Goal: Task Accomplishment & Management: Complete application form

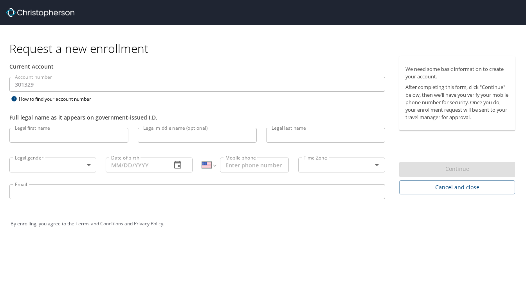
select select "US"
click at [76, 134] on input "Legal first name" at bounding box center [68, 135] width 119 height 15
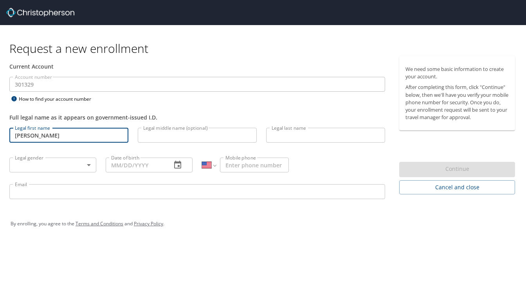
type input "[PERSON_NAME]"
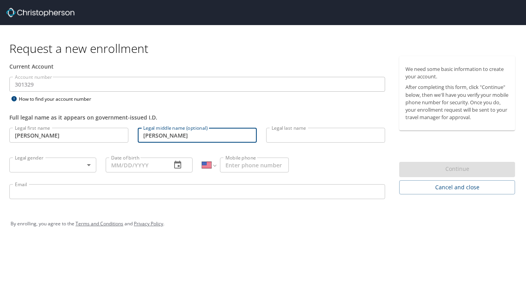
type input "[PERSON_NAME]"
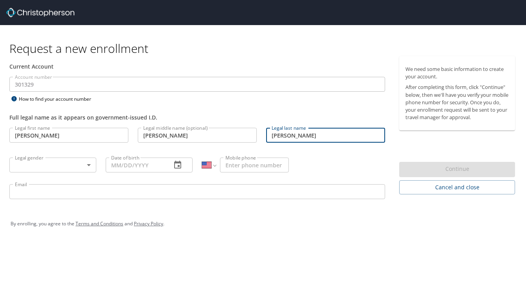
type input "[PERSON_NAME]"
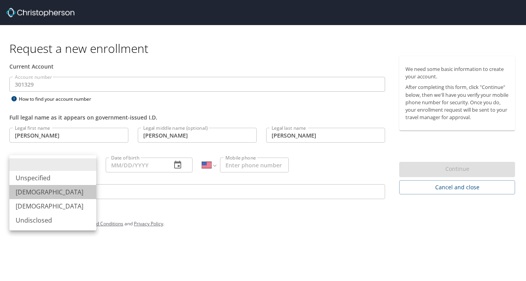
click at [44, 192] on li "[DEMOGRAPHIC_DATA]" at bounding box center [52, 192] width 87 height 14
type input "[DEMOGRAPHIC_DATA]"
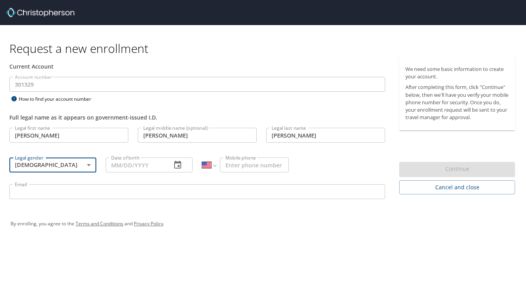
click at [135, 167] on input "Date of birth" at bounding box center [136, 164] width 60 height 15
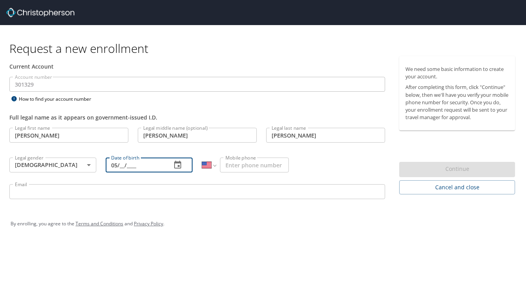
type input "0_/__/____"
type input "[DATE]"
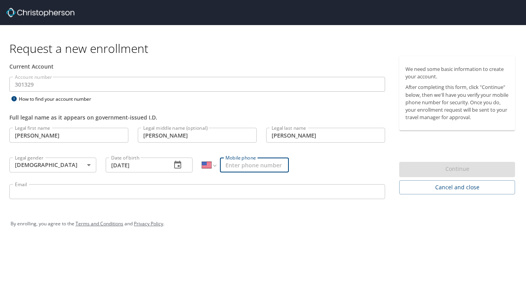
click at [248, 168] on input "Mobile phone" at bounding box center [254, 164] width 69 height 15
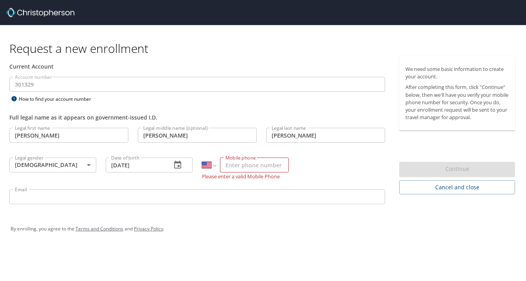
type input "[PHONE_NUMBER]"
type input "[EMAIL_ADDRESS][DOMAIN_NAME]"
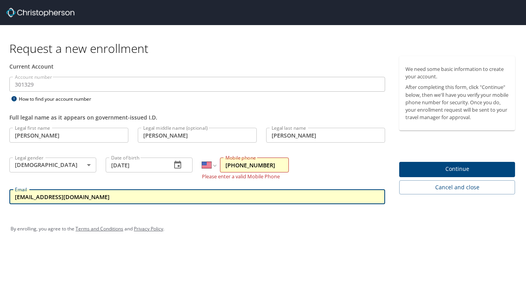
drag, startPoint x: 118, startPoint y: 197, endPoint x: 0, endPoint y: 188, distance: 117.9
click at [9, 189] on input "[EMAIL_ADDRESS][DOMAIN_NAME]" at bounding box center [197, 196] width 376 height 15
click at [242, 227] on div "By enrolling, you agree to the Terms and Conditions and Privacy Policy ." at bounding box center [263, 229] width 505 height 20
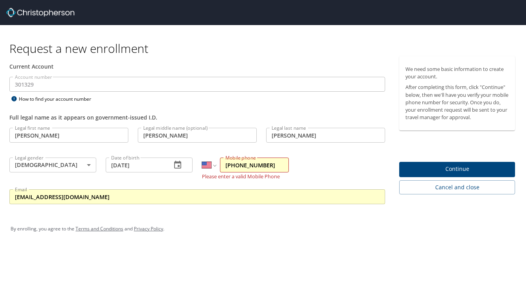
click at [452, 168] on span "Continue" at bounding box center [457, 169] width 103 height 10
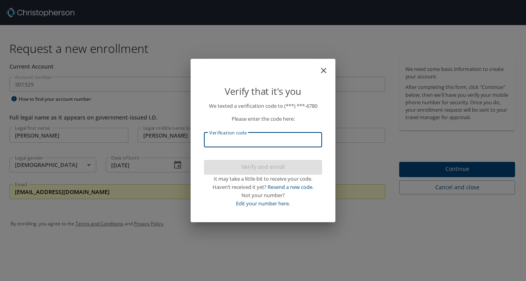
click at [246, 137] on input "Verification code" at bounding box center [263, 139] width 118 height 15
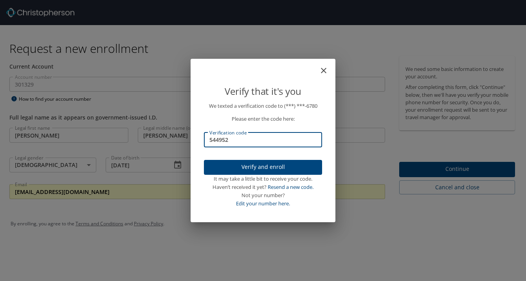
type input "544952"
click at [293, 166] on span "Verify and enroll" at bounding box center [263, 167] width 106 height 10
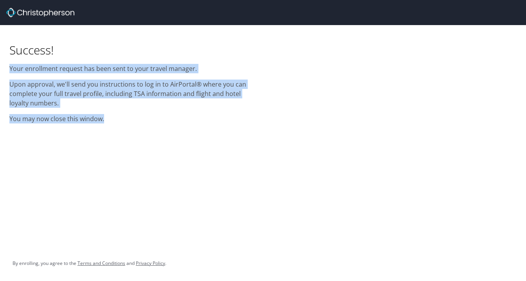
drag, startPoint x: 66, startPoint y: 58, endPoint x: 131, endPoint y: 127, distance: 95.0
click at [129, 128] on div "Success! Your enrollment request has been sent to your travel manager. Upon app…" at bounding box center [263, 140] width 526 height 281
click at [165, 127] on div "Success! Your enrollment request has been sent to your travel manager. Upon app…" at bounding box center [132, 76] width 254 height 103
